Goal: Task Accomplishment & Management: Manage account settings

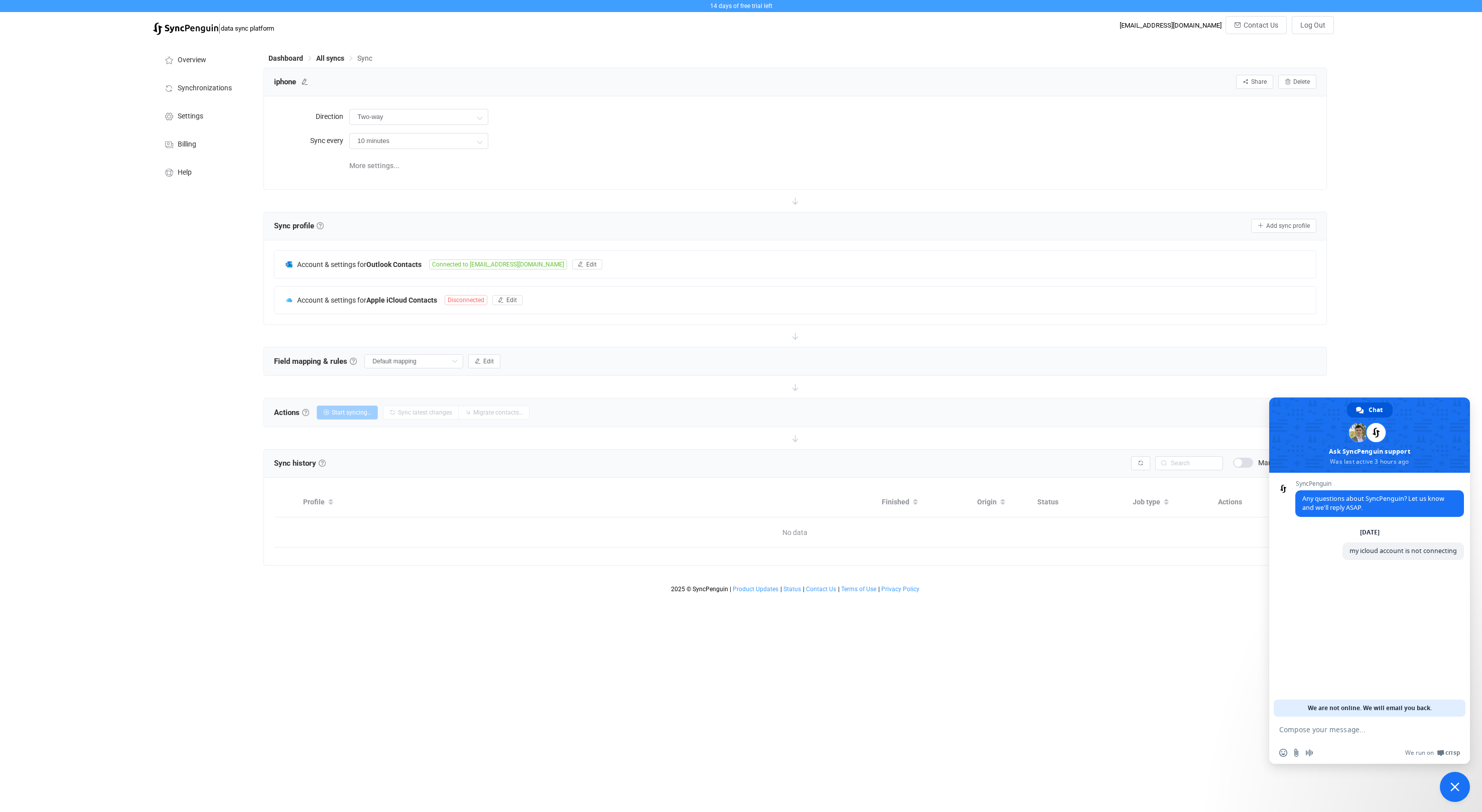
click at [1454, 784] on span "Close chat" at bounding box center [1455, 786] width 9 height 9
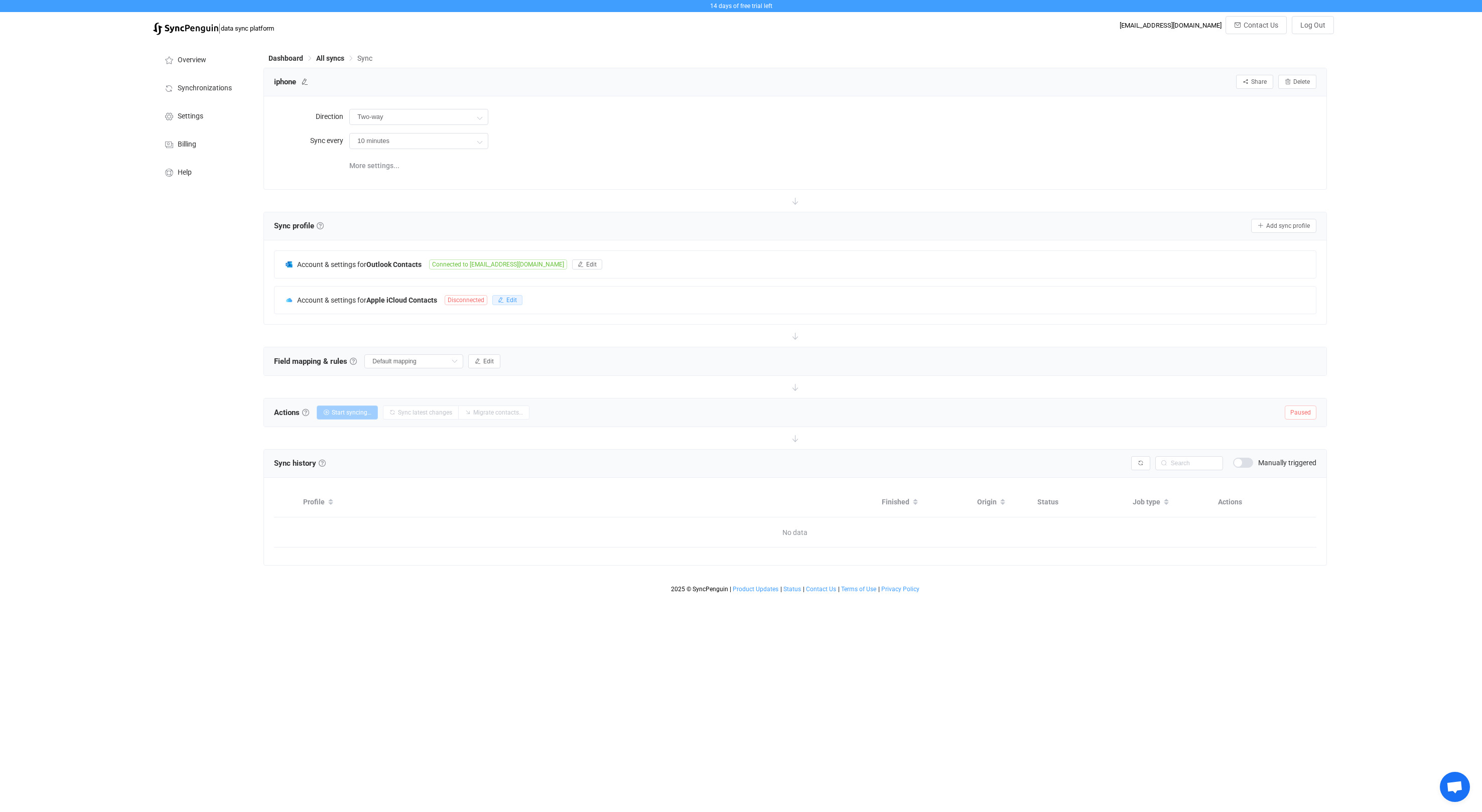
drag, startPoint x: 512, startPoint y: 299, endPoint x: 773, endPoint y: 305, distance: 261.1
click at [512, 299] on span "Edit" at bounding box center [512, 300] width 11 height 7
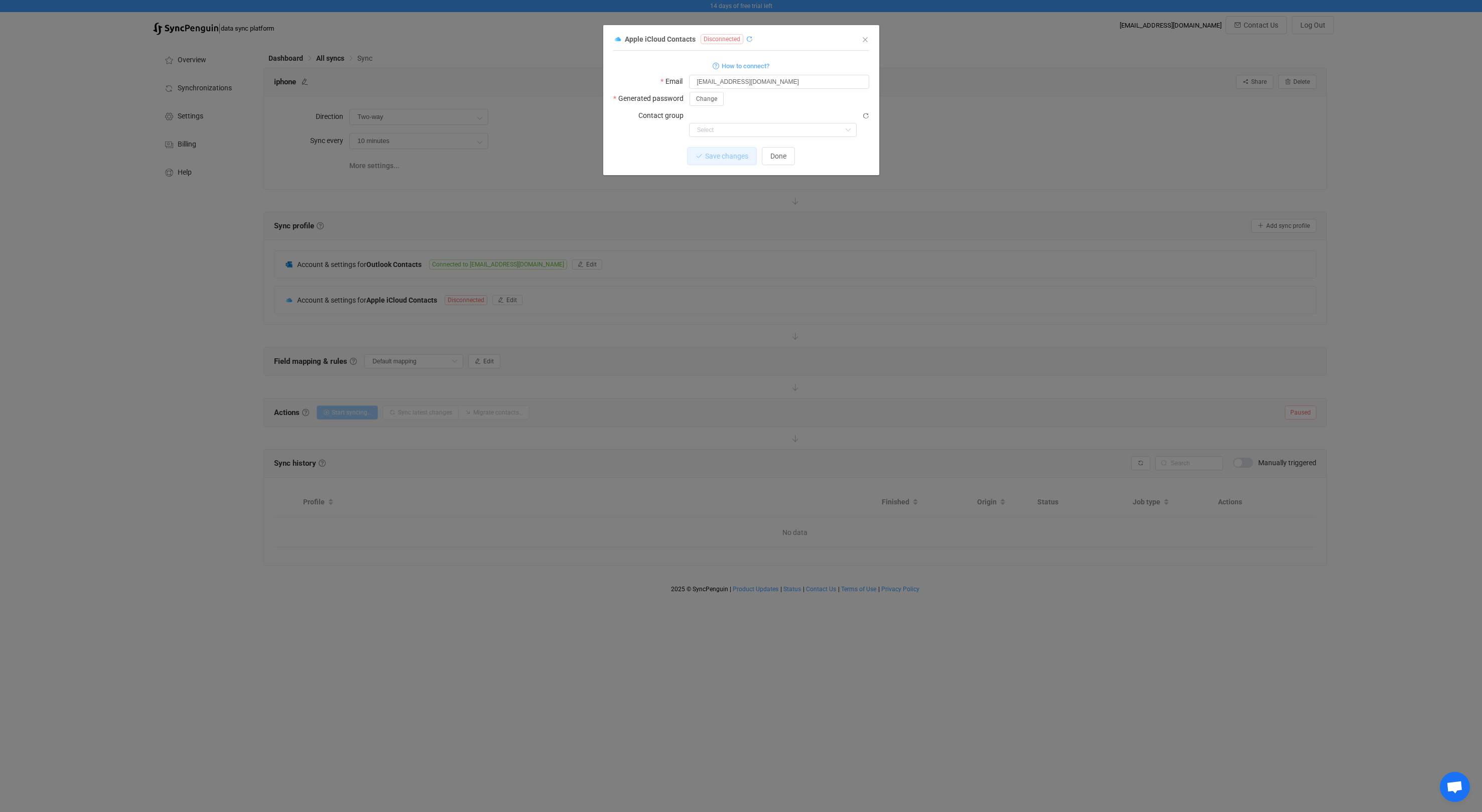
click at [749, 37] on icon "dialog" at bounding box center [749, 39] width 7 height 7
click at [782, 152] on span "Done" at bounding box center [778, 156] width 16 height 8
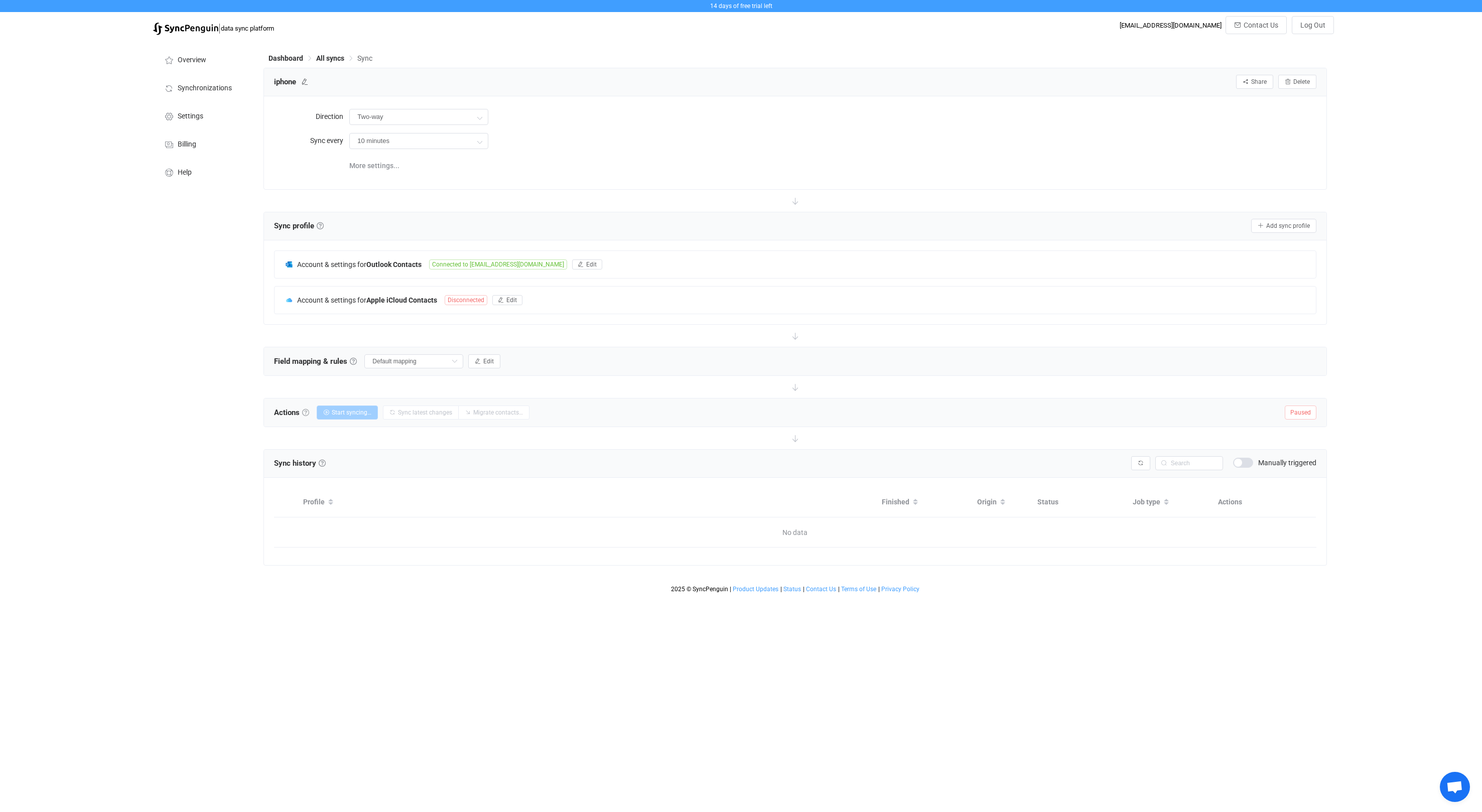
click at [308, 411] on link at bounding box center [306, 412] width 7 height 7
click at [640, 293] on div "Account & settings for Apple iCloud Contacts Disconnected Edit" at bounding box center [795, 300] width 1041 height 27
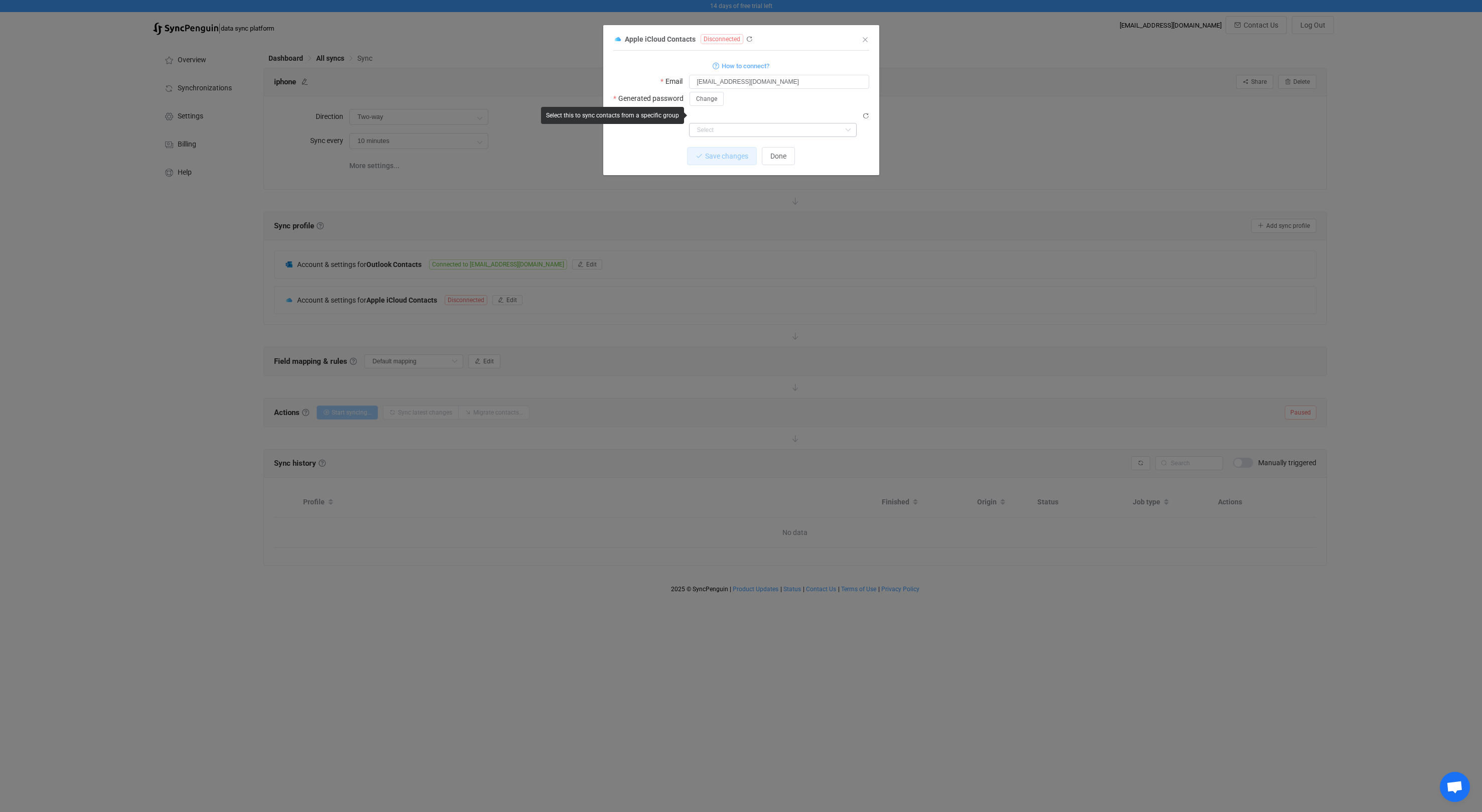
click at [849, 123] on icon "dialog" at bounding box center [848, 130] width 13 height 14
drag, startPoint x: 766, startPoint y: 138, endPoint x: 776, endPoint y: 132, distance: 11.7
click at [767, 138] on p "Nothing found or no access" at bounding box center [773, 138] width 167 height 18
click at [816, 52] on div "1 { { "username": "[EMAIL_ADDRESS][DOMAIN_NAME]", "password": "***", "groupId":…" at bounding box center [741, 112] width 256 height 124
click at [865, 40] on icon "Close" at bounding box center [865, 39] width 8 height 8
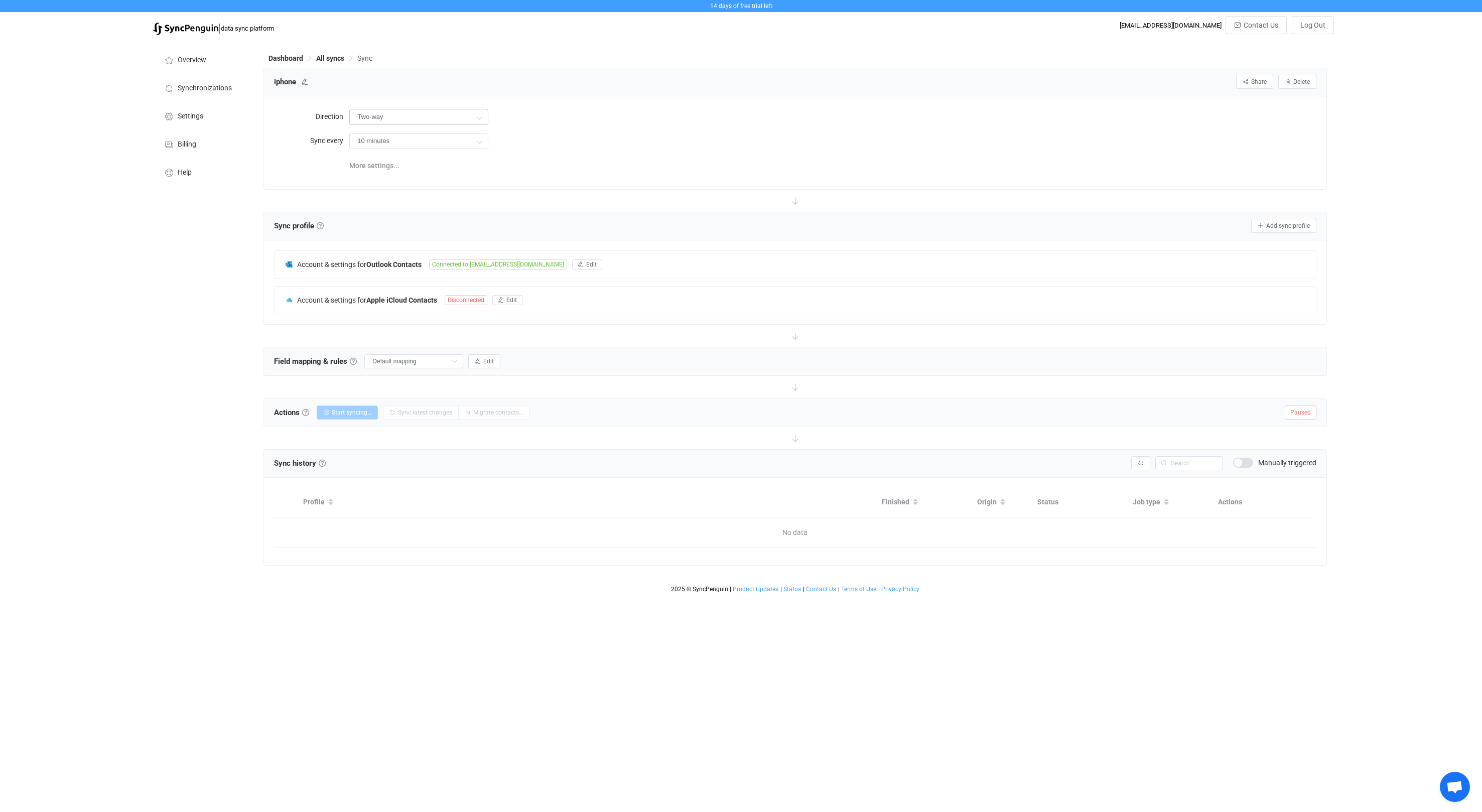
click at [479, 118] on icon at bounding box center [479, 117] width 13 height 20
click at [448, 178] on span "Outlook" at bounding box center [446, 179] width 25 height 8
click at [533, 261] on span "Edit" at bounding box center [534, 264] width 11 height 7
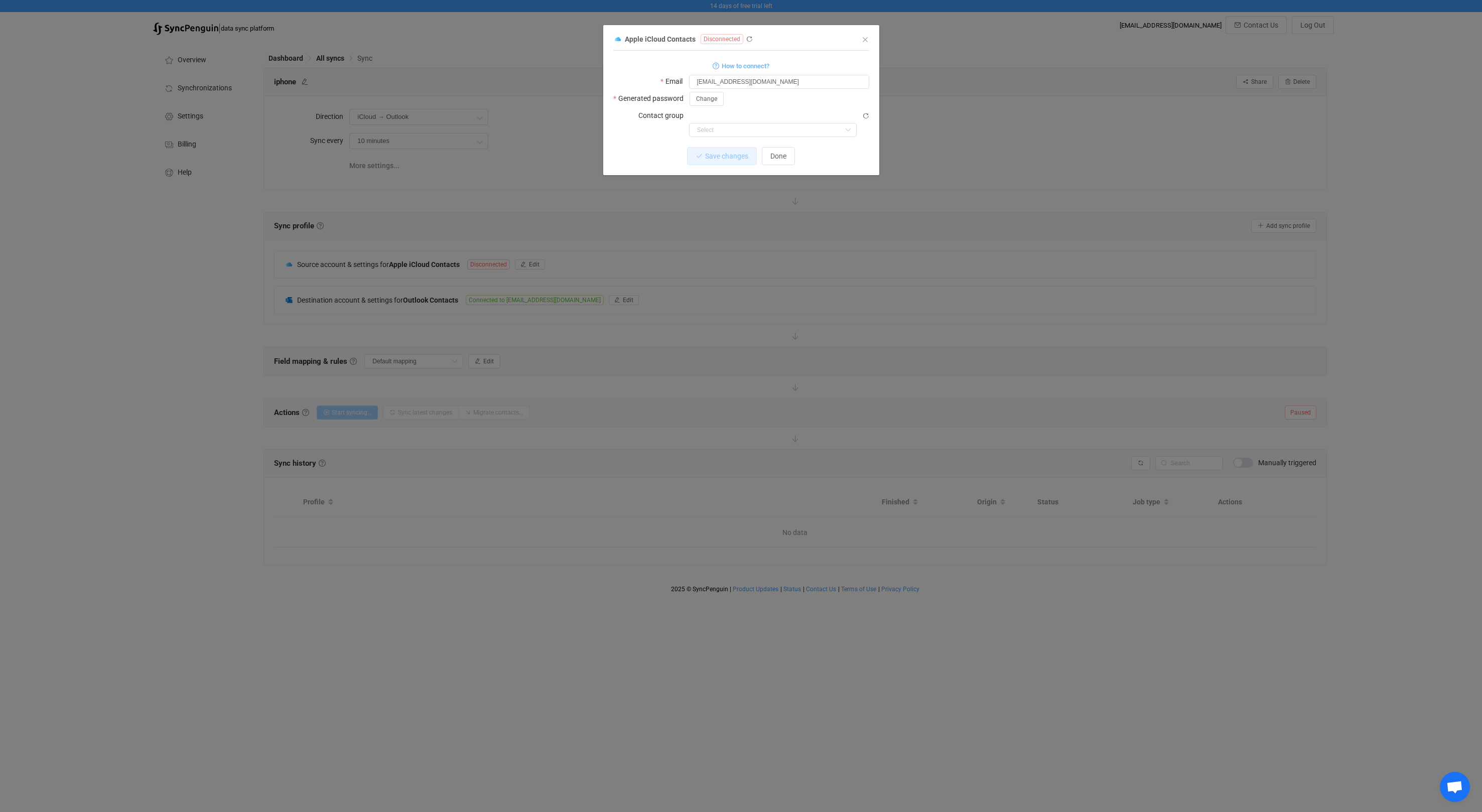
click at [754, 38] on div "Apple iCloud Contacts Disconnected" at bounding box center [736, 38] width 246 height 13
click at [748, 38] on icon "dialog" at bounding box center [749, 39] width 7 height 7
click at [777, 152] on span "Done" at bounding box center [778, 156] width 16 height 8
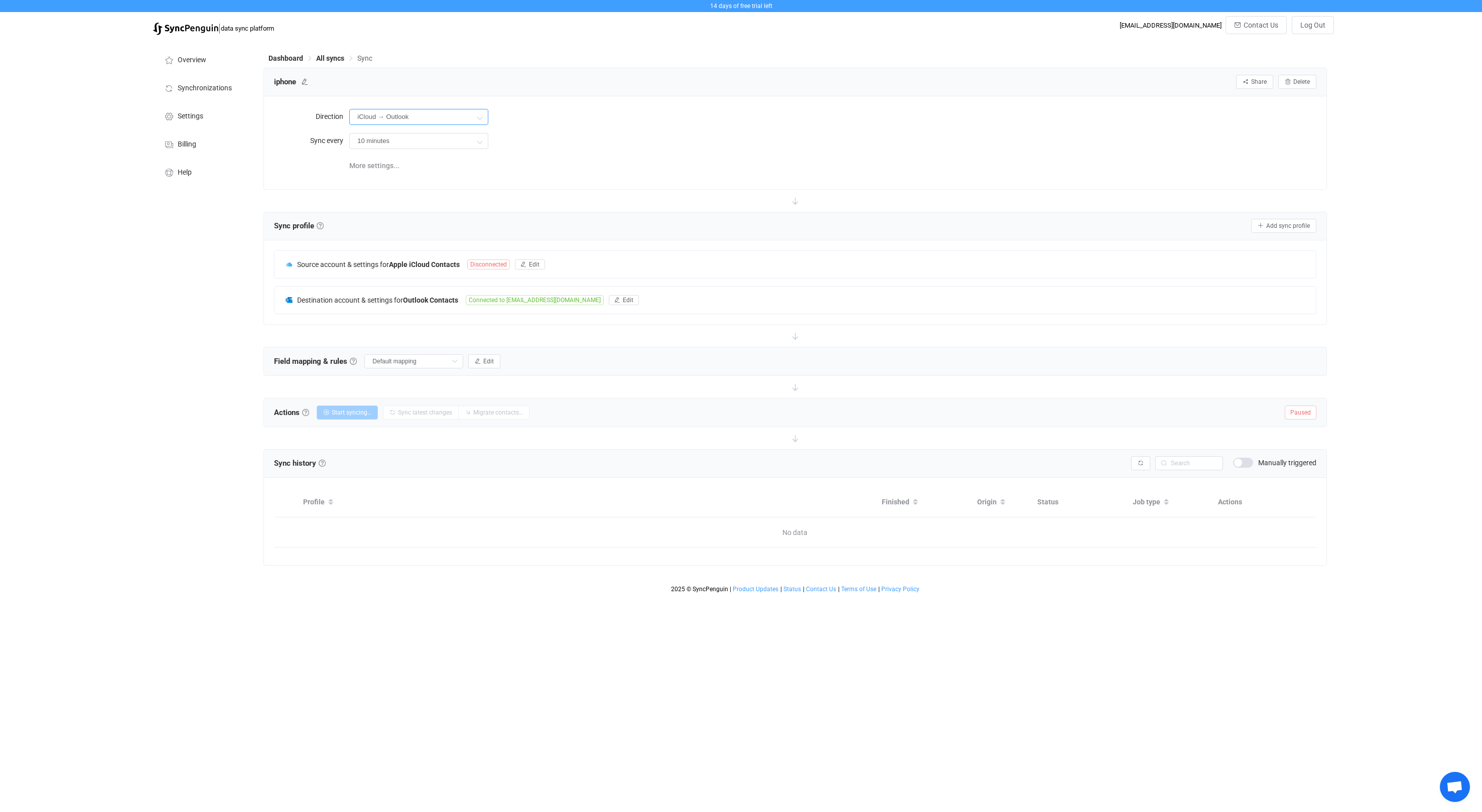
click at [439, 117] on input "iCloud → Outlook" at bounding box center [418, 117] width 139 height 16
click at [452, 150] on li "Two-way" at bounding box center [419, 144] width 138 height 17
type input "Two-way"
click at [375, 169] on span "More settings..." at bounding box center [374, 165] width 50 height 20
